Goal: Navigation & Orientation: Find specific page/section

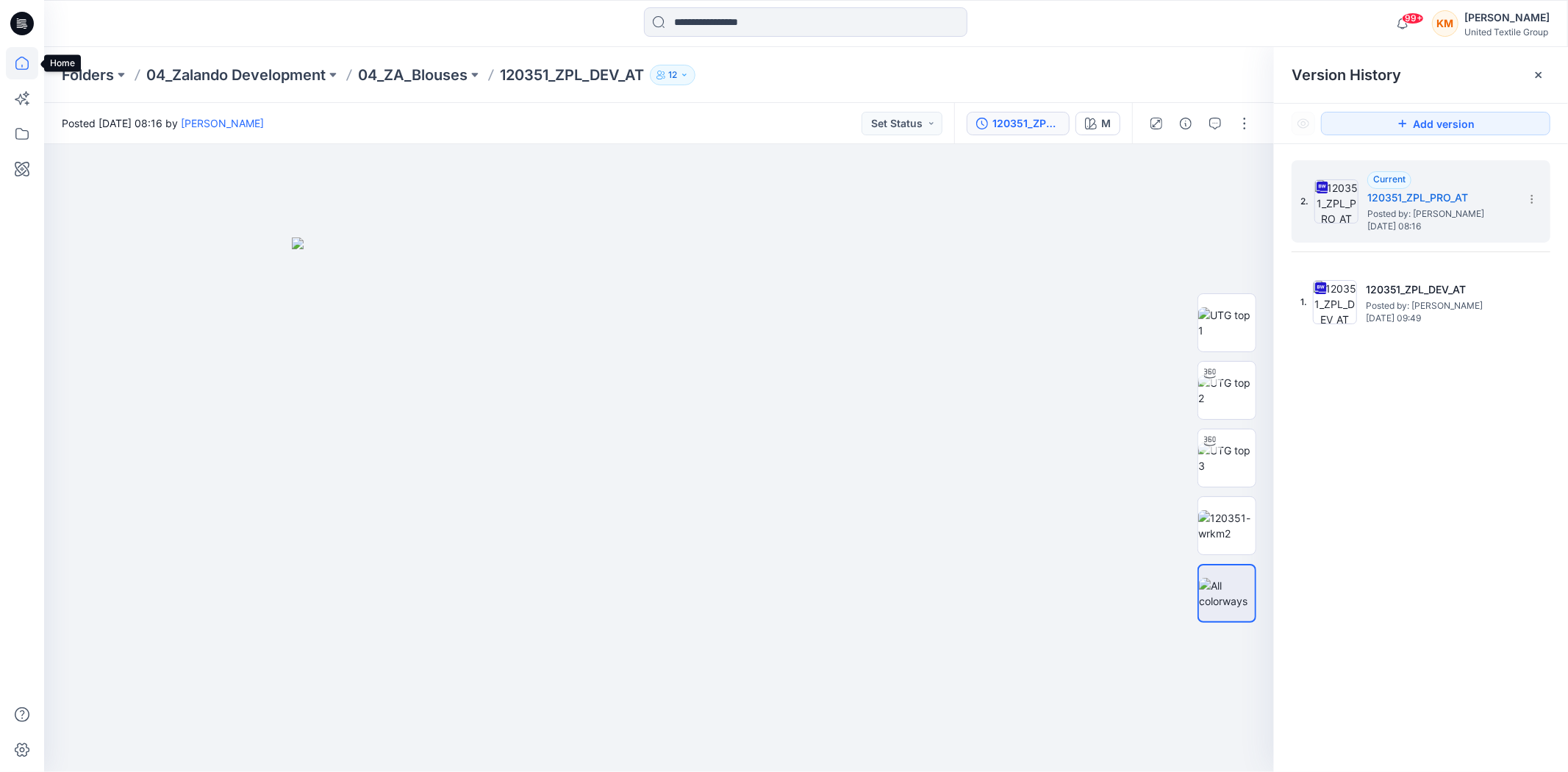
click at [26, 59] on icon at bounding box center [22, 63] width 32 height 32
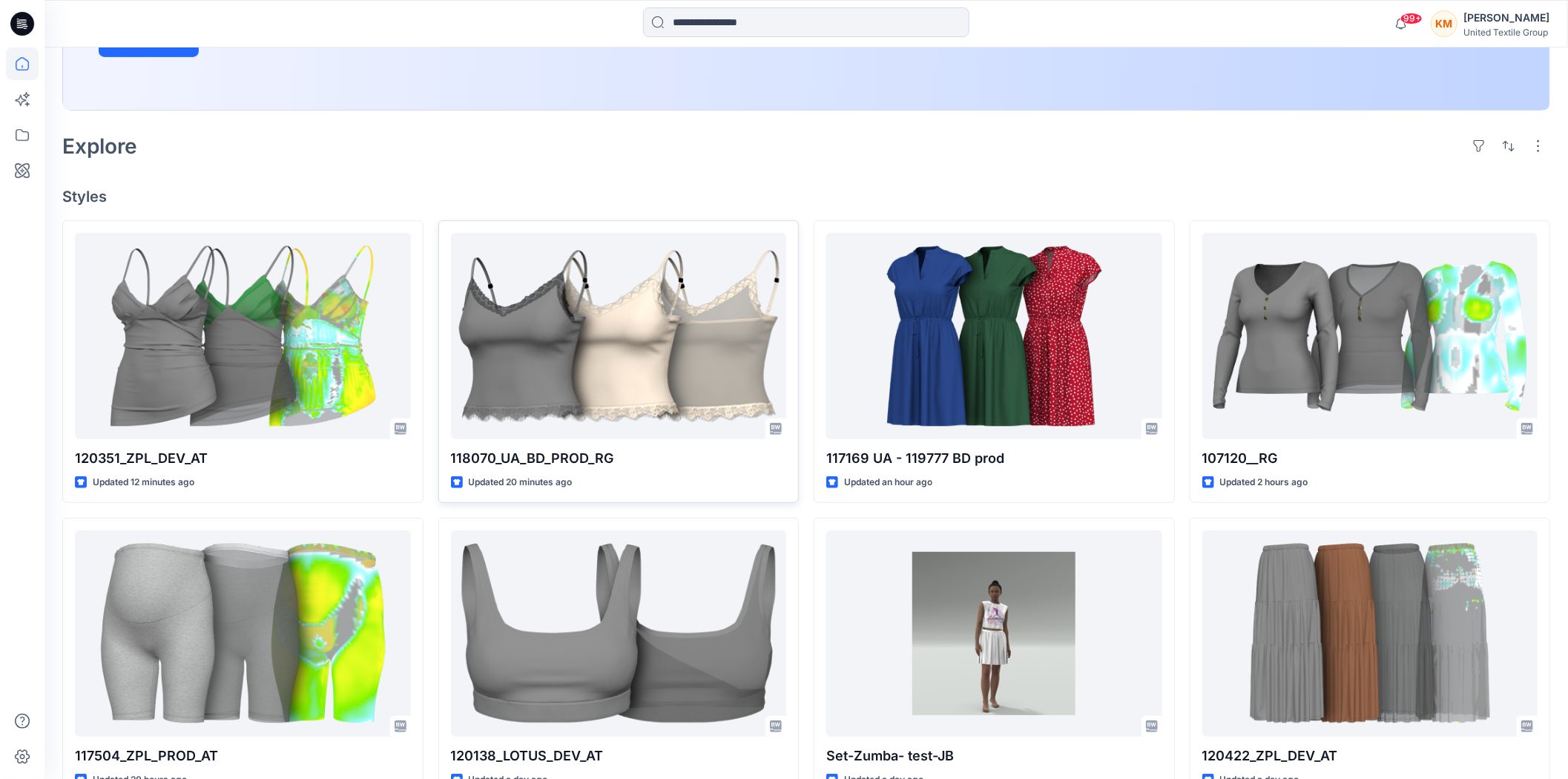
scroll to position [329, 0]
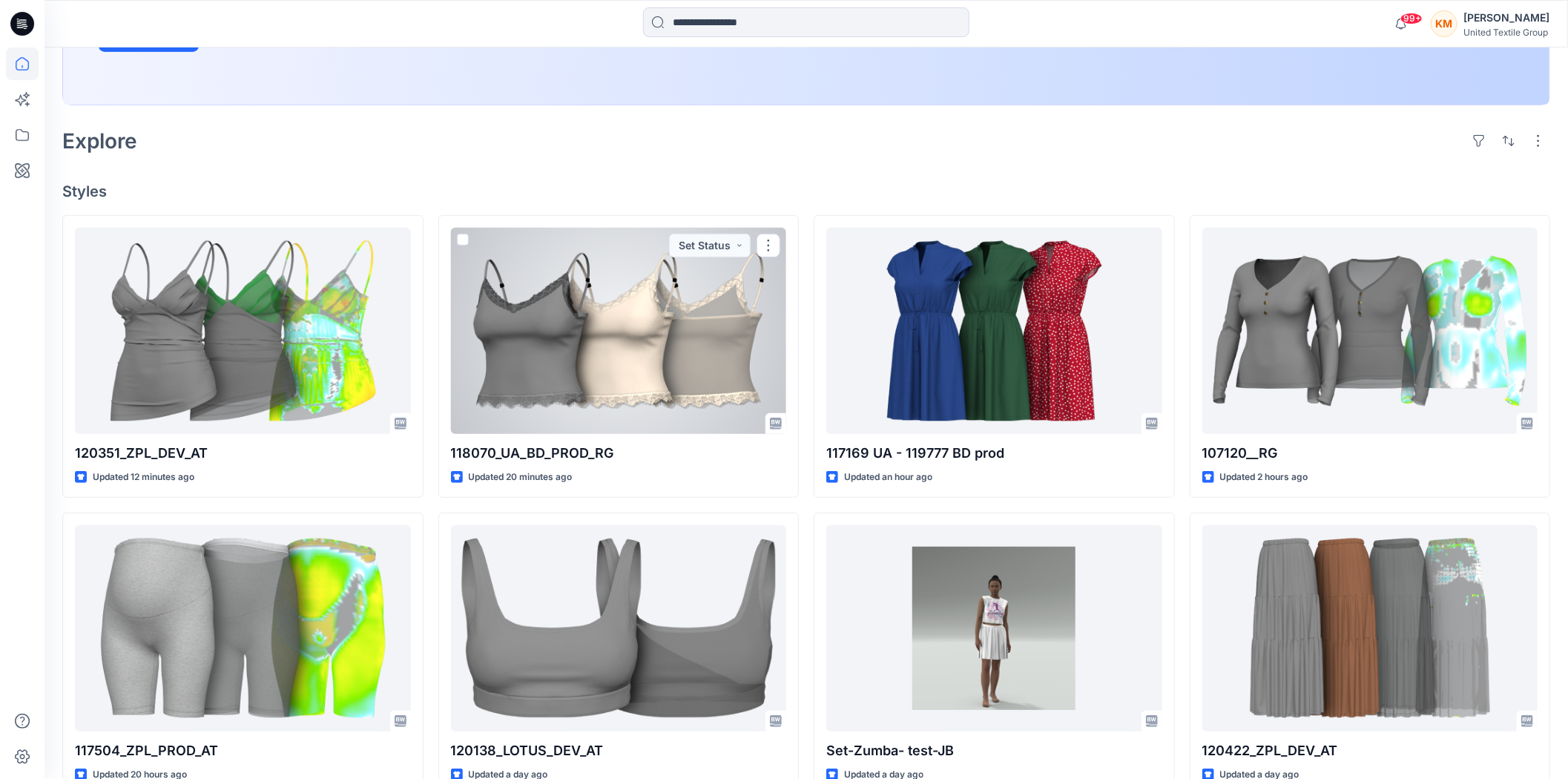
click at [552, 367] on div at bounding box center [619, 330] width 336 height 206
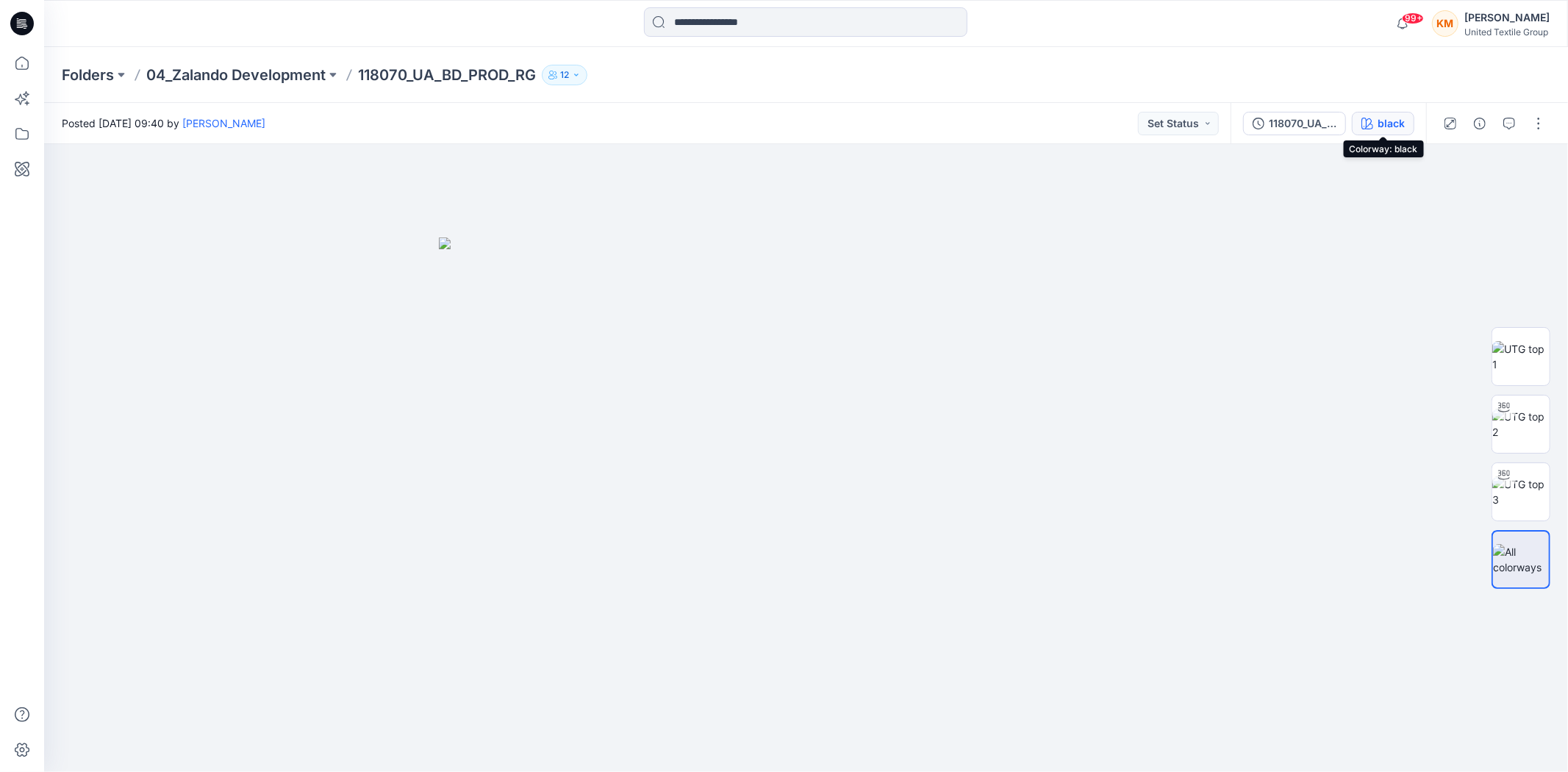
click at [1386, 121] on div "black" at bounding box center [1391, 123] width 27 height 16
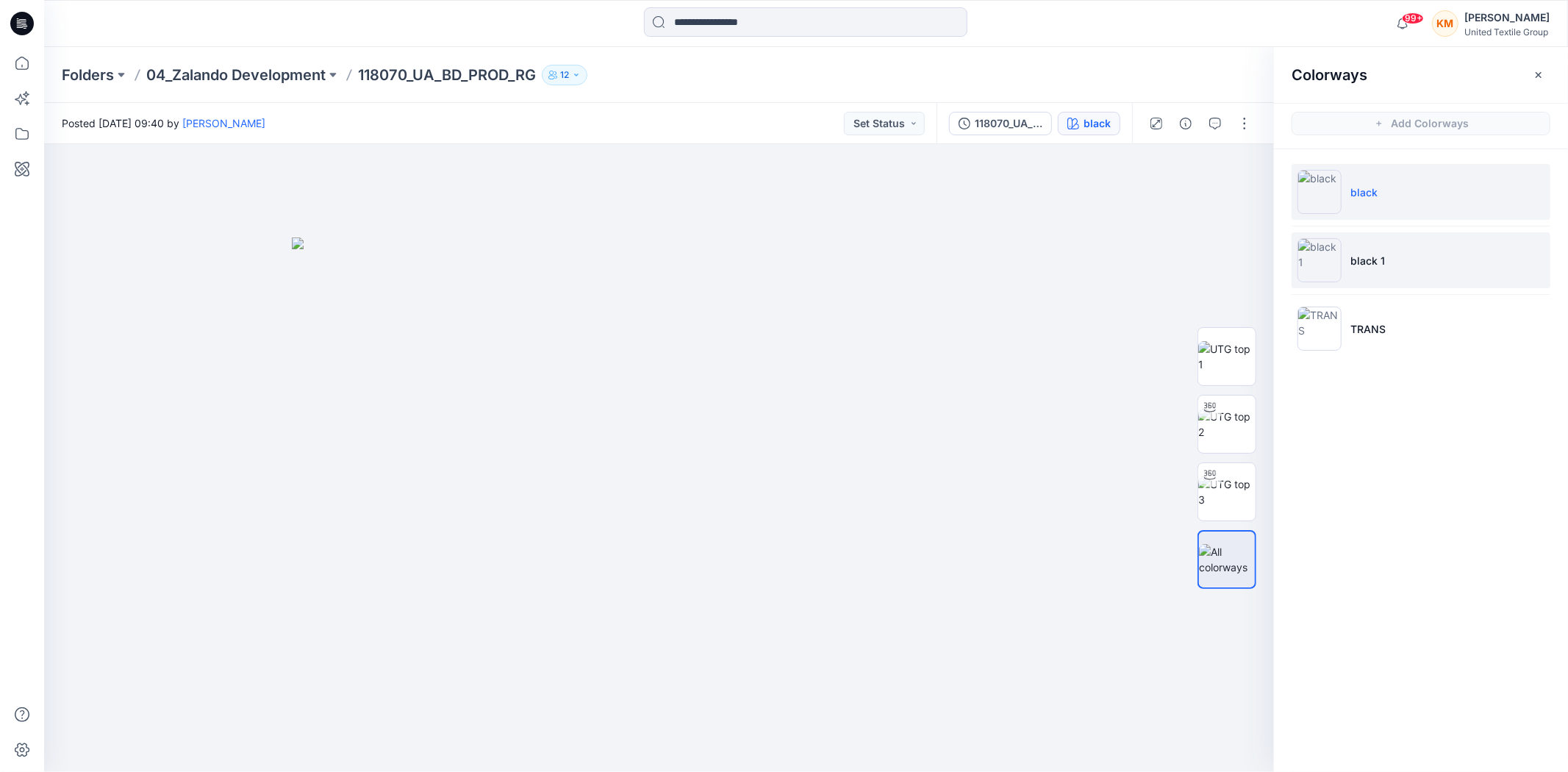
click at [1351, 259] on p "black 1" at bounding box center [1367, 260] width 35 height 15
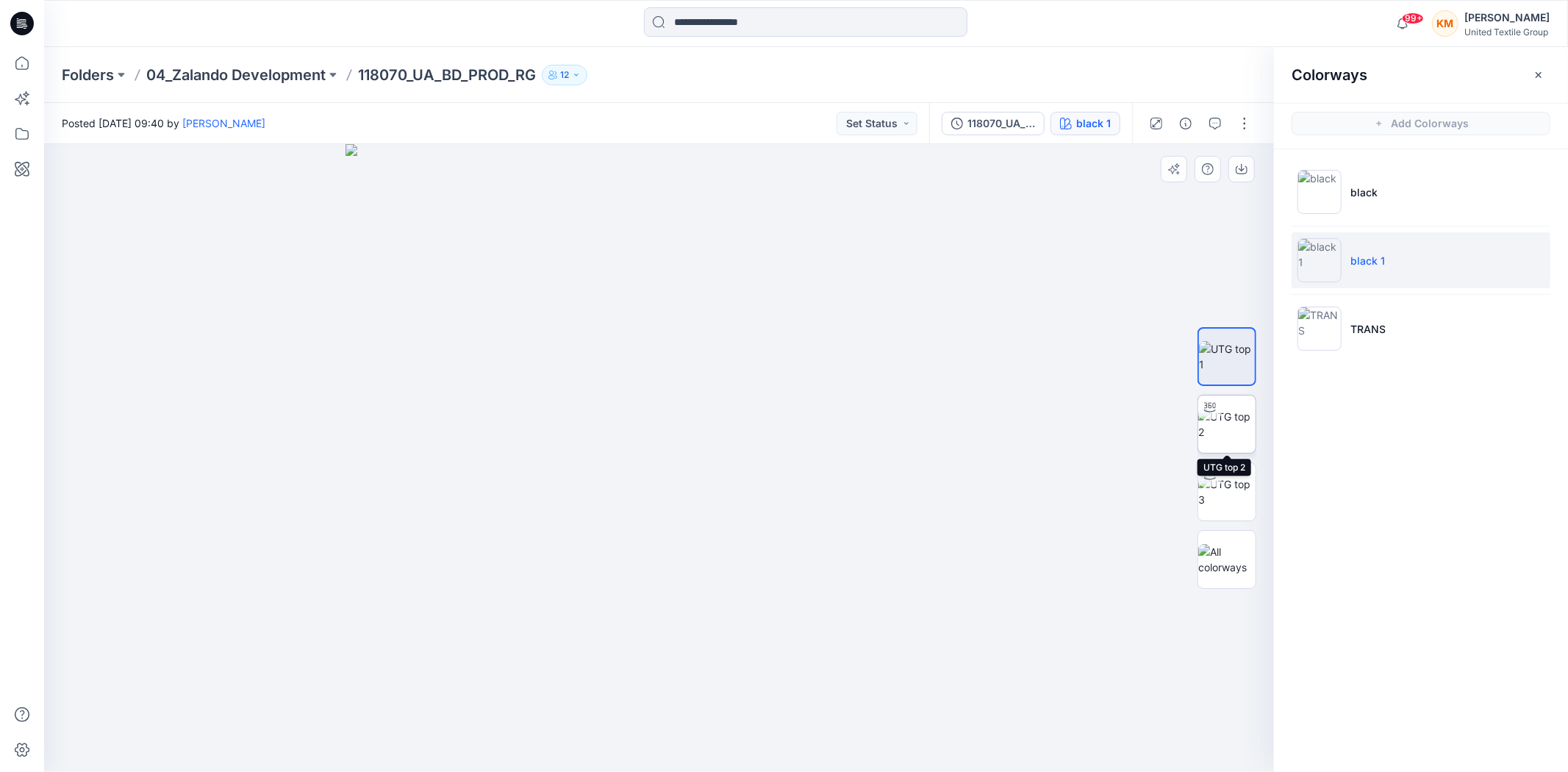
click at [1214, 424] on img at bounding box center [1227, 424] width 57 height 31
drag, startPoint x: 770, startPoint y: 750, endPoint x: 574, endPoint y: 749, distance: 196.0
click at [574, 749] on icon at bounding box center [661, 728] width 445 height 55
drag, startPoint x: 626, startPoint y: 750, endPoint x: 787, endPoint y: 684, distance: 174.0
click at [846, 716] on icon at bounding box center [661, 728] width 445 height 55
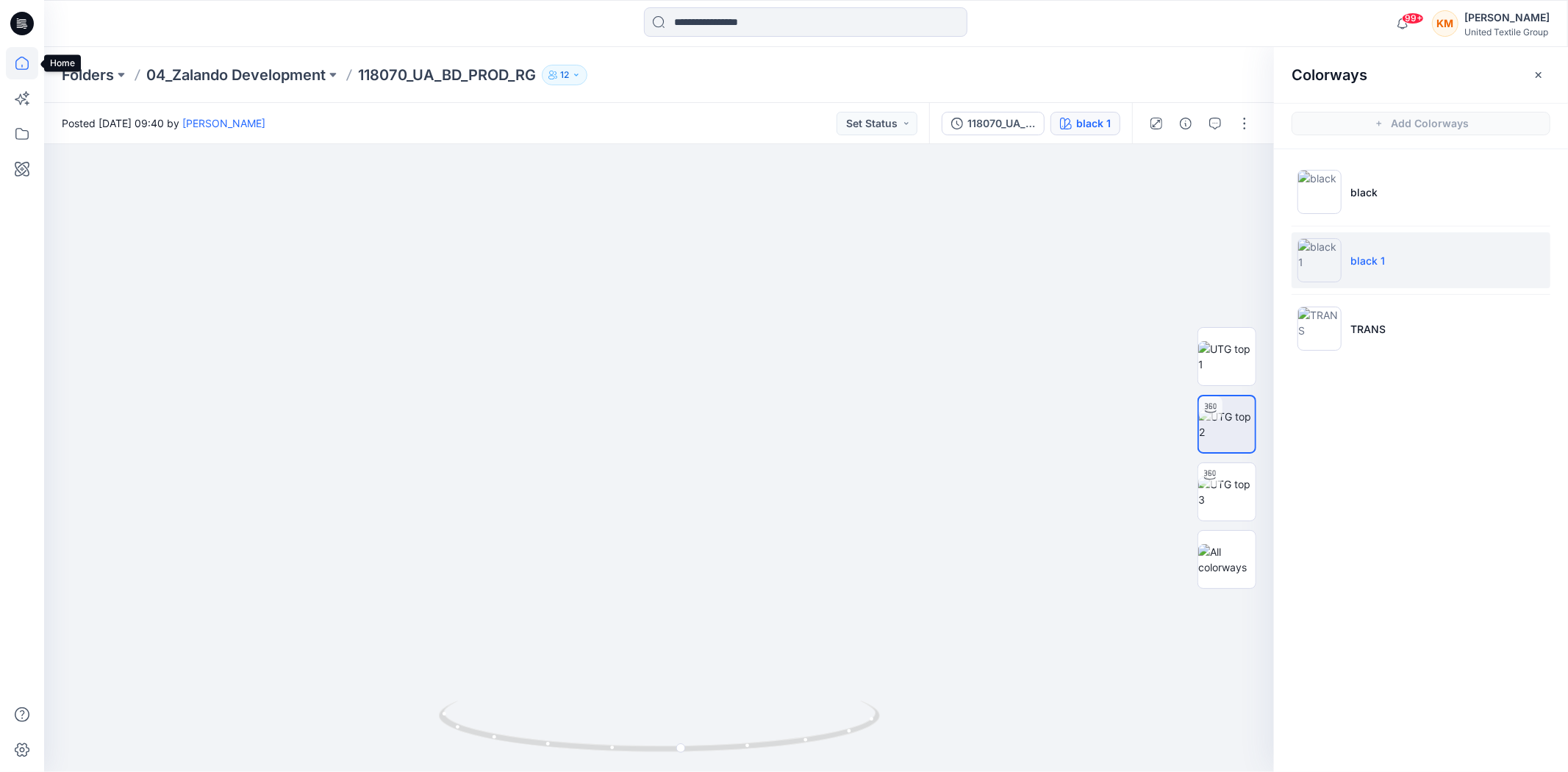
click at [26, 59] on icon at bounding box center [22, 63] width 32 height 32
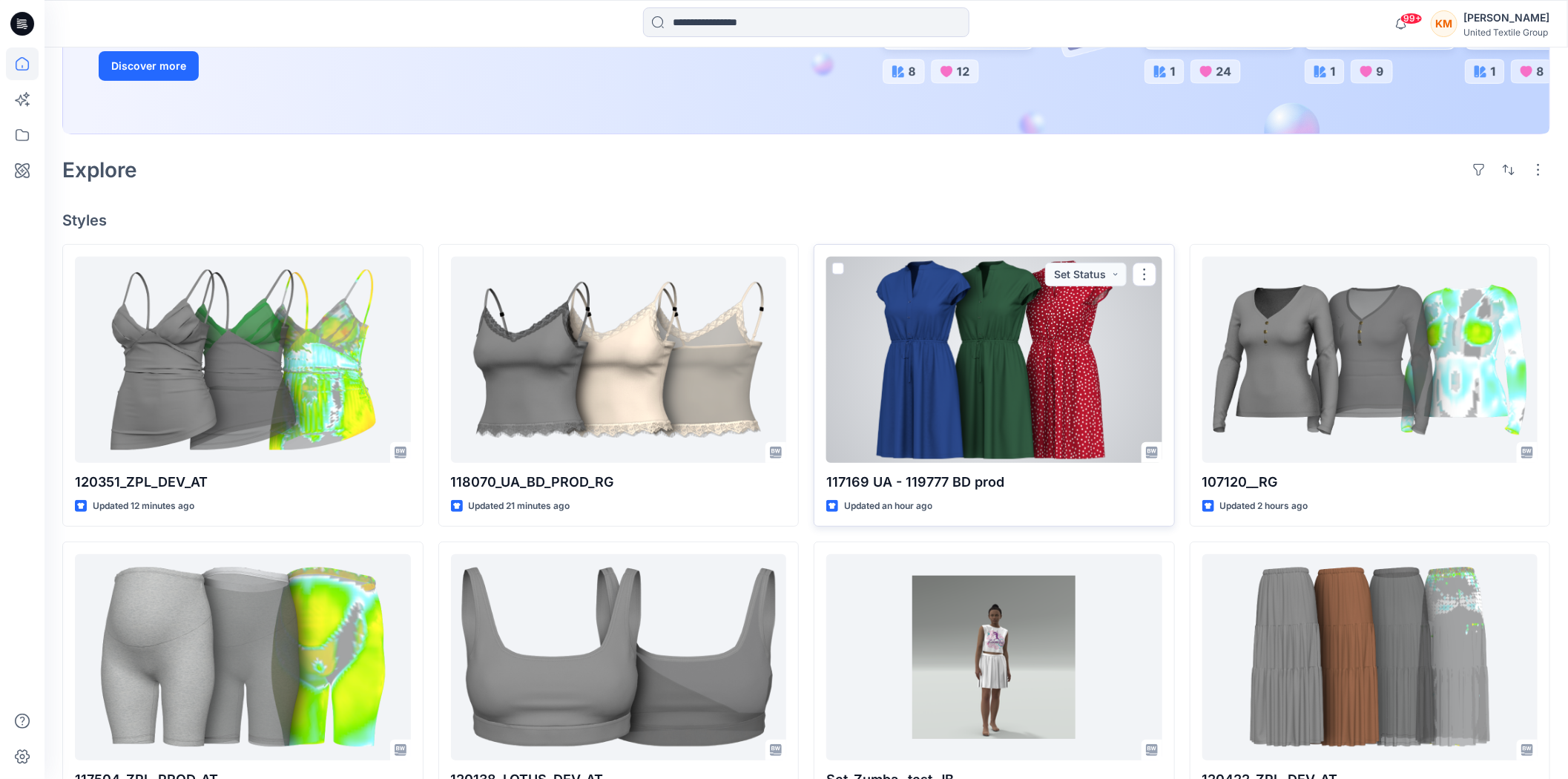
scroll to position [329, 0]
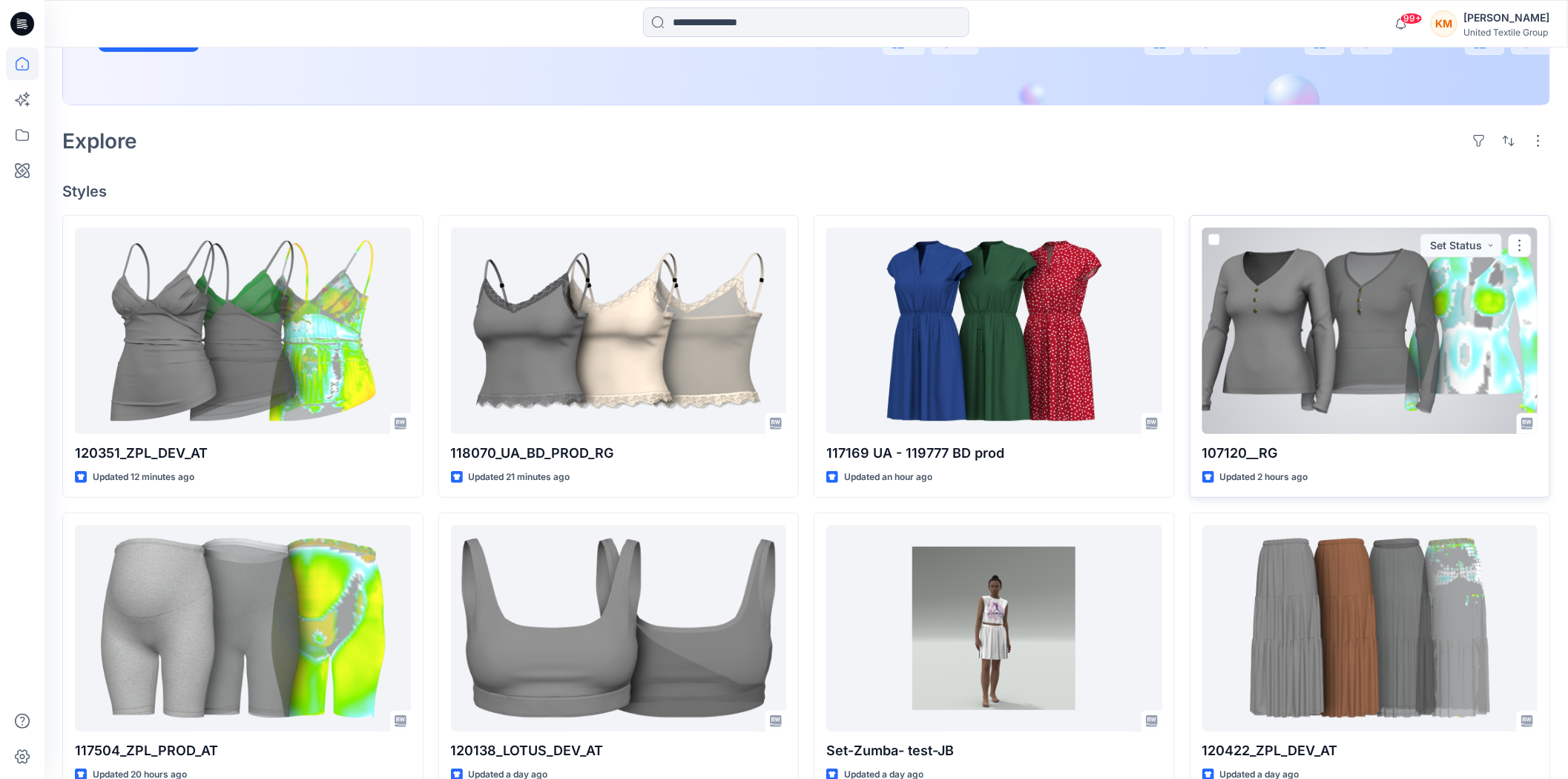
click at [1322, 343] on div at bounding box center [1371, 330] width 336 height 206
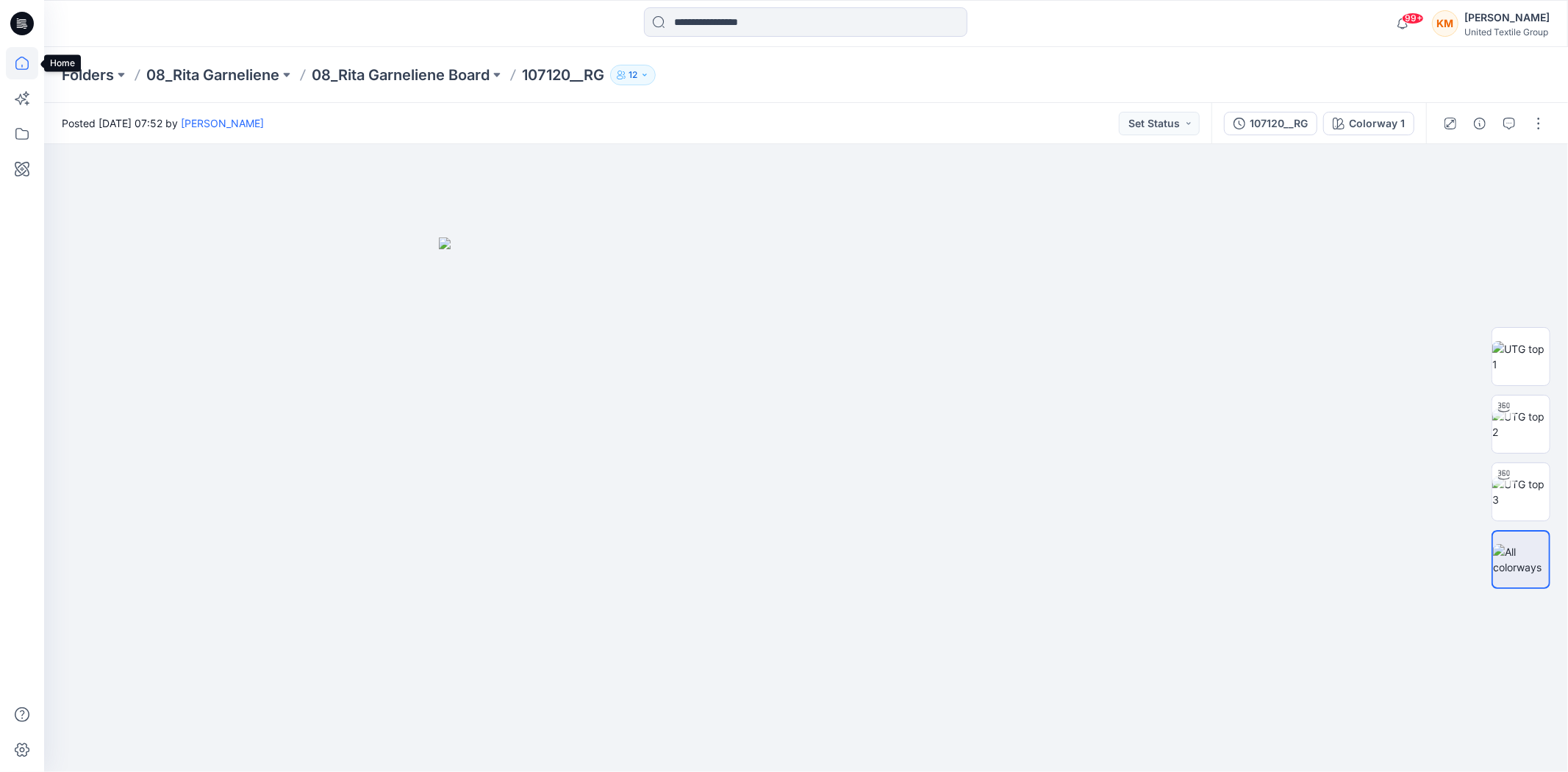
click at [20, 63] on icon at bounding box center [22, 63] width 32 height 32
